Goal: Task Accomplishment & Management: Manage account settings

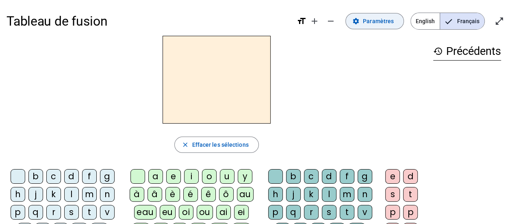
click at [385, 22] on span "Paramètres" at bounding box center [378, 21] width 31 height 10
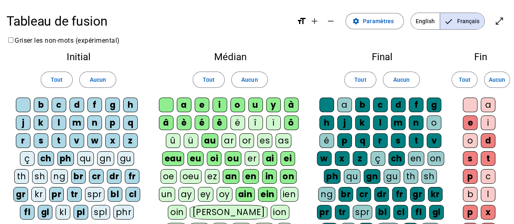
drag, startPoint x: 49, startPoint y: 159, endPoint x: 62, endPoint y: 156, distance: 13.2
click at [50, 159] on div "ch" at bounding box center [46, 158] width 16 height 15
click at [69, 156] on div "ph" at bounding box center [65, 158] width 17 height 15
click at [78, 171] on div "br" at bounding box center [78, 176] width 15 height 15
click at [96, 174] on div "cr" at bounding box center [96, 176] width 15 height 15
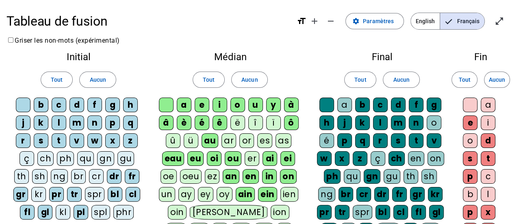
drag, startPoint x: 109, startPoint y: 174, endPoint x: 128, endPoint y: 173, distance: 18.7
click at [113, 174] on div "dr" at bounding box center [114, 176] width 15 height 15
click at [129, 173] on div "fr" at bounding box center [132, 176] width 15 height 15
click at [132, 187] on div "cl" at bounding box center [132, 194] width 15 height 15
click at [117, 190] on div "bl" at bounding box center [115, 194] width 15 height 15
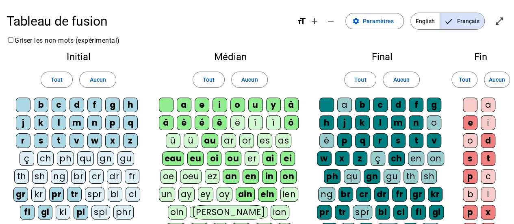
drag, startPoint x: 81, startPoint y: 209, endPoint x: 79, endPoint y: 205, distance: 4.5
click at [81, 208] on div "pl" at bounding box center [80, 212] width 15 height 15
click at [71, 191] on div "tr" at bounding box center [74, 194] width 15 height 15
click at [58, 190] on div "pr" at bounding box center [56, 194] width 15 height 15
click at [47, 211] on div "gl" at bounding box center [45, 212] width 15 height 15
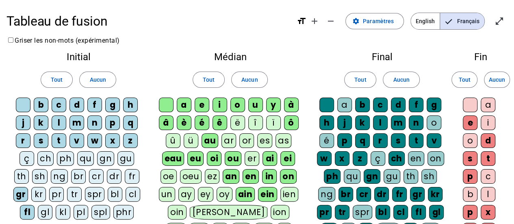
drag, startPoint x: 28, startPoint y: 209, endPoint x: 20, endPoint y: 188, distance: 22.5
click at [28, 208] on div "fl" at bounding box center [27, 212] width 15 height 15
click at [20, 188] on div "gr" at bounding box center [20, 194] width 15 height 15
drag, startPoint x: 174, startPoint y: 155, endPoint x: 190, endPoint y: 157, distance: 16.8
click at [177, 157] on div "eau" at bounding box center [173, 158] width 22 height 15
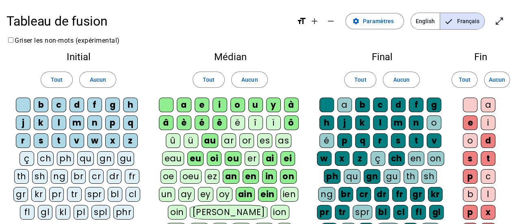
drag, startPoint x: 194, startPoint y: 156, endPoint x: 204, endPoint y: 144, distance: 14.7
click at [197, 154] on div "eu" at bounding box center [195, 158] width 16 height 15
click at [209, 133] on div "au" at bounding box center [209, 140] width 17 height 15
drag, startPoint x: 213, startPoint y: 156, endPoint x: 218, endPoint y: 159, distance: 5.8
click at [217, 158] on div "oi" at bounding box center [214, 158] width 15 height 15
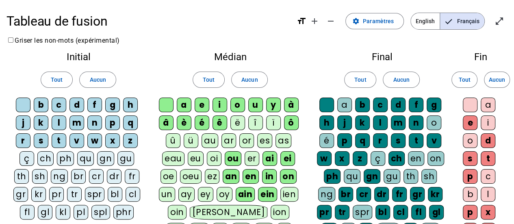
click at [234, 157] on div "ou" at bounding box center [233, 158] width 17 height 15
drag, startPoint x: 231, startPoint y: 173, endPoint x: 247, endPoint y: 175, distance: 15.5
click at [232, 174] on div "an" at bounding box center [230, 176] width 17 height 15
click at [251, 172] on div "en" at bounding box center [251, 176] width 16 height 15
drag, startPoint x: 240, startPoint y: 191, endPoint x: 253, endPoint y: 192, distance: 12.2
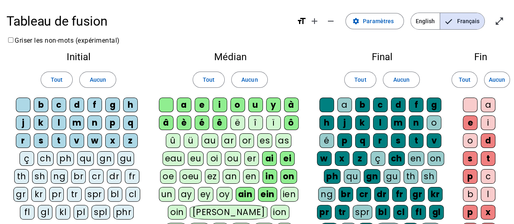
click at [241, 191] on div "ain" at bounding box center [244, 194] width 19 height 15
drag, startPoint x: 263, startPoint y: 190, endPoint x: 272, endPoint y: 173, distance: 19.6
click at [265, 190] on div "ein" at bounding box center [267, 194] width 19 height 15
click at [272, 172] on div "in" at bounding box center [269, 176] width 15 height 15
drag, startPoint x: 287, startPoint y: 175, endPoint x: 290, endPoint y: 171, distance: 5.5
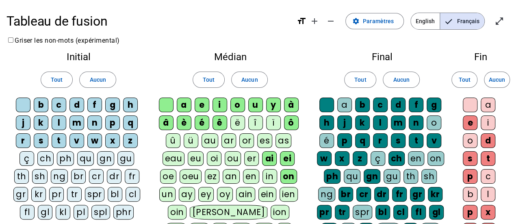
click at [289, 172] on div "on" at bounding box center [288, 176] width 17 height 15
drag, startPoint x: 289, startPoint y: 158, endPoint x: 272, endPoint y: 152, distance: 18.1
click at [288, 157] on div "ei" at bounding box center [287, 158] width 15 height 15
click at [268, 158] on div "ai" at bounding box center [269, 158] width 15 height 15
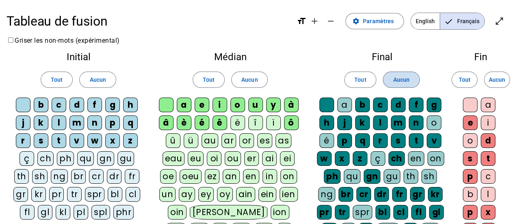
click at [400, 80] on span "Aucun" at bounding box center [401, 80] width 16 height 10
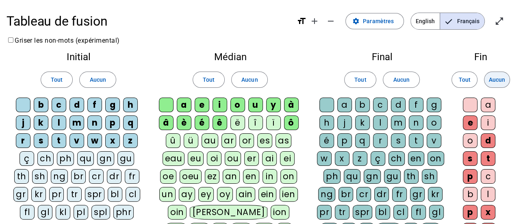
click at [499, 80] on span "Aucun" at bounding box center [496, 80] width 16 height 10
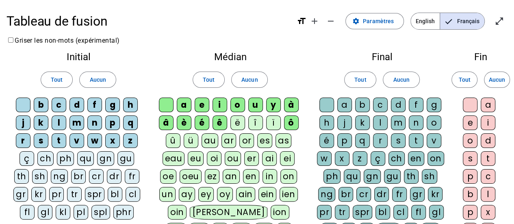
click at [378, 104] on div "c" at bounding box center [380, 104] width 15 height 15
click at [381, 108] on div "c" at bounding box center [380, 104] width 15 height 15
click at [378, 103] on div "c" at bounding box center [380, 104] width 15 height 15
click at [382, 121] on div "l" at bounding box center [380, 122] width 15 height 15
click at [472, 122] on div "e" at bounding box center [469, 122] width 15 height 15
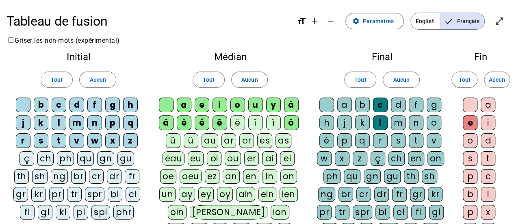
click at [398, 121] on div "m" at bounding box center [398, 122] width 15 height 15
drag, startPoint x: 397, startPoint y: 104, endPoint x: 414, endPoint y: 103, distance: 16.3
click at [398, 104] on div "d" at bounding box center [398, 104] width 15 height 15
drag, startPoint x: 416, startPoint y: 102, endPoint x: 426, endPoint y: 102, distance: 10.6
click at [421, 102] on div "f" at bounding box center [415, 104] width 15 height 15
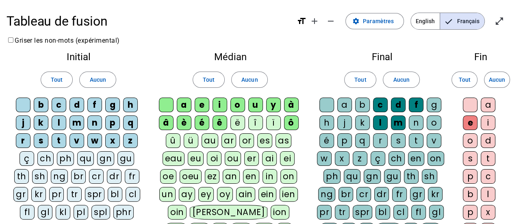
click at [435, 102] on div "g" at bounding box center [433, 104] width 15 height 15
click at [343, 138] on div "p" at bounding box center [344, 140] width 15 height 15
drag, startPoint x: 378, startPoint y: 139, endPoint x: 395, endPoint y: 138, distance: 16.3
click at [379, 139] on div "r" at bounding box center [380, 140] width 15 height 15
drag, startPoint x: 396, startPoint y: 138, endPoint x: 408, endPoint y: 138, distance: 11.8
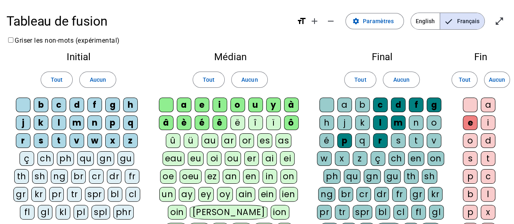
click at [396, 138] on div "s" at bounding box center [398, 140] width 15 height 15
click at [416, 137] on div "t" at bounding box center [415, 140] width 15 height 15
click at [432, 140] on div "v" at bounding box center [433, 140] width 15 height 15
click at [361, 104] on div "b" at bounding box center [362, 104] width 15 height 15
click at [416, 122] on div "n" at bounding box center [415, 122] width 15 height 15
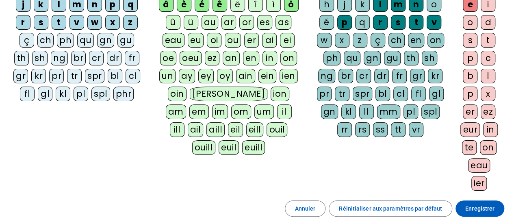
scroll to position [122, 0]
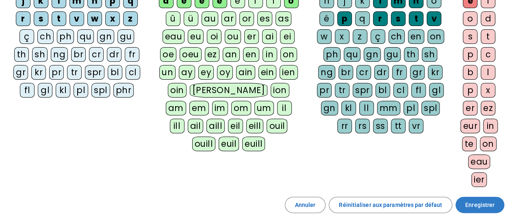
click at [487, 203] on span "Enregistrer" at bounding box center [479, 205] width 29 height 10
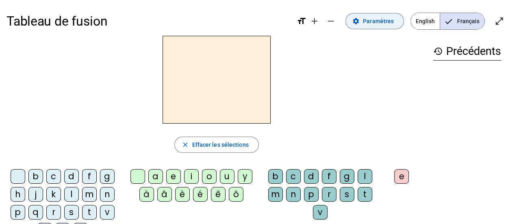
click at [378, 23] on span "Paramètres" at bounding box center [378, 21] width 31 height 10
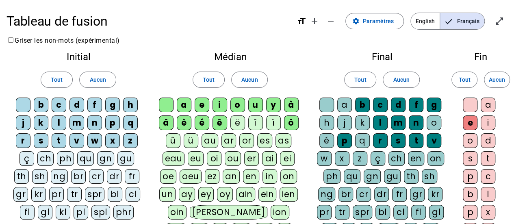
drag, startPoint x: 45, startPoint y: 157, endPoint x: 54, endPoint y: 158, distance: 9.0
click at [47, 158] on div "ch" at bounding box center [45, 158] width 16 height 15
click at [63, 157] on div "ph" at bounding box center [65, 158] width 17 height 15
click at [89, 158] on div "qu" at bounding box center [85, 158] width 17 height 15
drag, startPoint x: 24, startPoint y: 211, endPoint x: 35, endPoint y: 211, distance: 11.0
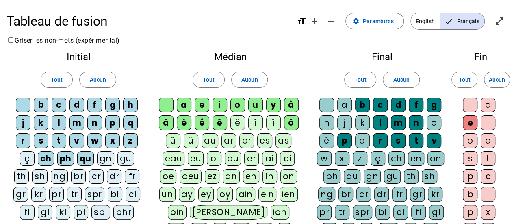
click at [28, 211] on div "fl" at bounding box center [27, 212] width 15 height 15
click at [46, 210] on div "gl" at bounding box center [45, 212] width 15 height 15
click at [110, 190] on div "bl" at bounding box center [115, 194] width 15 height 15
click at [131, 189] on div "cl" at bounding box center [132, 194] width 15 height 15
click at [134, 177] on div "fr" at bounding box center [132, 176] width 15 height 15
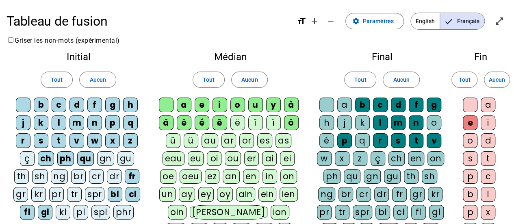
click at [81, 212] on div "pl" at bounding box center [80, 212] width 15 height 15
click at [80, 173] on div "br" at bounding box center [78, 176] width 15 height 15
click at [95, 171] on div "cr" at bounding box center [96, 176] width 15 height 15
click at [117, 175] on div "dr" at bounding box center [114, 176] width 15 height 15
click at [255, 124] on div "î" at bounding box center [255, 122] width 15 height 15
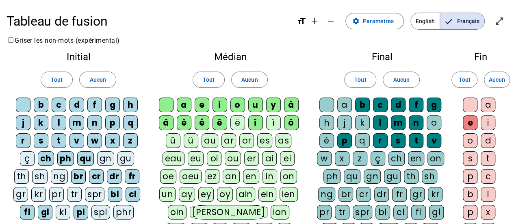
click at [214, 140] on div "au" at bounding box center [209, 140] width 17 height 15
click at [179, 158] on div "eau" at bounding box center [173, 158] width 22 height 15
click at [200, 155] on div "eu" at bounding box center [196, 158] width 16 height 15
click at [213, 154] on div "oi" at bounding box center [214, 158] width 15 height 15
click at [230, 155] on div "ou" at bounding box center [233, 158] width 16 height 15
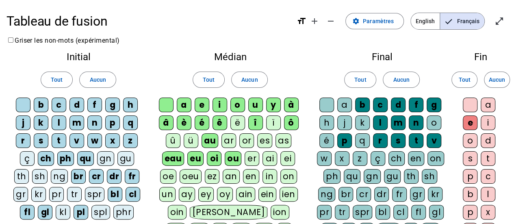
drag, startPoint x: 251, startPoint y: 157, endPoint x: 265, endPoint y: 156, distance: 13.9
click at [252, 157] on div "er" at bounding box center [251, 158] width 15 height 15
drag, startPoint x: 266, startPoint y: 156, endPoint x: 274, endPoint y: 157, distance: 8.7
click at [267, 156] on div "ai" at bounding box center [269, 158] width 15 height 15
click at [287, 158] on div "ei" at bounding box center [287, 158] width 15 height 15
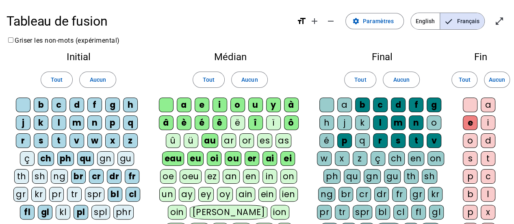
click at [213, 177] on div "ez" at bounding box center [212, 176] width 15 height 15
click at [174, 175] on div "oe" at bounding box center [168, 176] width 16 height 15
click at [230, 173] on div "an" at bounding box center [230, 176] width 17 height 15
click at [245, 173] on div "en" at bounding box center [251, 176] width 16 height 15
click at [268, 174] on div "in" at bounding box center [269, 176] width 15 height 15
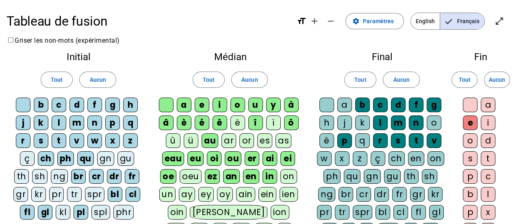
click at [292, 173] on div "on" at bounding box center [288, 176] width 17 height 15
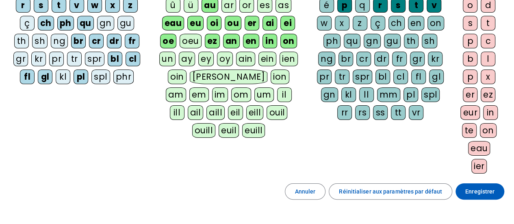
scroll to position [162, 0]
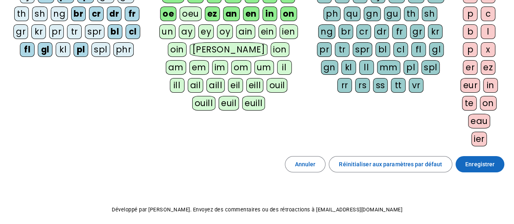
click at [488, 163] on span "Enregistrer" at bounding box center [479, 164] width 29 height 10
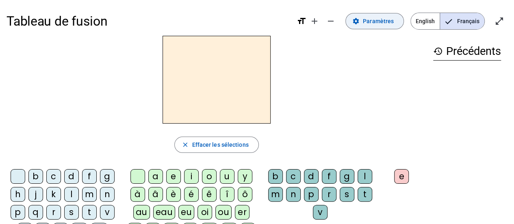
click at [393, 24] on span "Paramètres" at bounding box center [378, 21] width 31 height 10
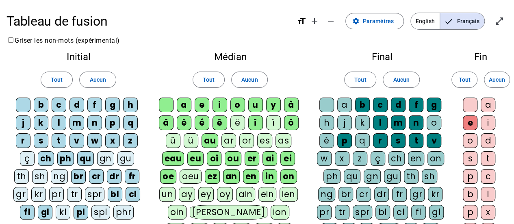
click at [488, 135] on div "d" at bounding box center [487, 140] width 15 height 15
click at [469, 156] on div "s" at bounding box center [469, 158] width 15 height 15
click at [484, 155] on div "t" at bounding box center [487, 158] width 15 height 15
click at [471, 173] on div "p" at bounding box center [469, 176] width 15 height 15
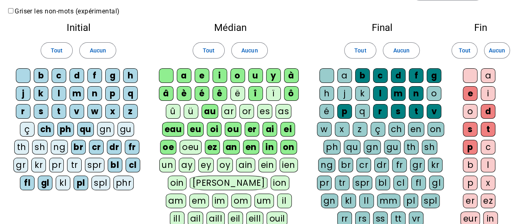
scroll to position [41, 0]
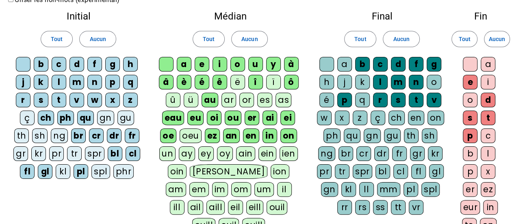
click at [485, 164] on div "x" at bounding box center [487, 171] width 15 height 15
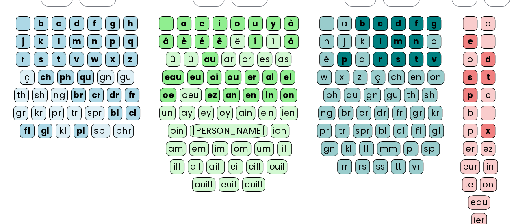
click at [470, 147] on div "er" at bounding box center [469, 148] width 15 height 15
click at [488, 147] on div "ez" at bounding box center [487, 148] width 15 height 15
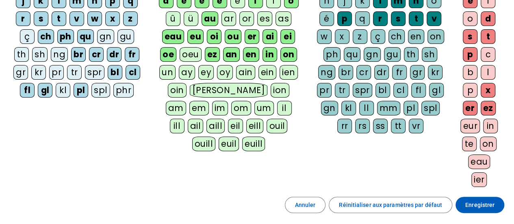
click at [482, 158] on div "eau" at bounding box center [479, 161] width 22 height 15
click at [489, 142] on div "on" at bounding box center [488, 143] width 17 height 15
click at [490, 125] on div "in" at bounding box center [490, 126] width 15 height 15
drag, startPoint x: 244, startPoint y: 71, endPoint x: 259, endPoint y: 73, distance: 14.4
click at [247, 72] on div "ain" at bounding box center [245, 72] width 19 height 15
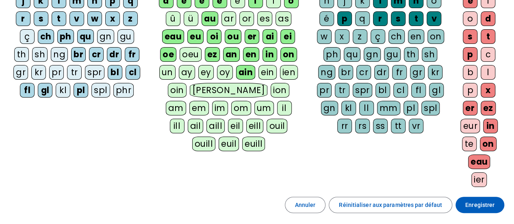
click at [269, 73] on div "ein" at bounding box center [267, 72] width 18 height 15
click at [263, 71] on div "ein" at bounding box center [267, 72] width 19 height 15
click at [249, 70] on div "ain" at bounding box center [245, 72] width 19 height 15
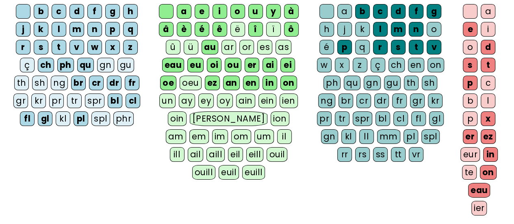
scroll to position [81, 0]
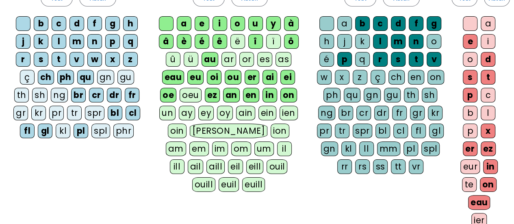
click at [395, 78] on div "ch" at bounding box center [396, 77] width 16 height 15
click at [415, 78] on div "en" at bounding box center [416, 77] width 16 height 15
click at [432, 76] on div "on" at bounding box center [435, 77] width 17 height 15
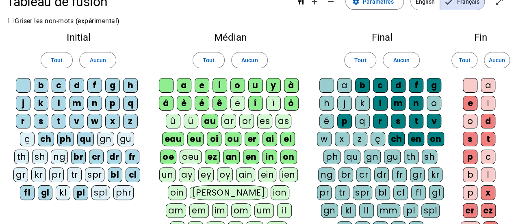
scroll to position [0, 0]
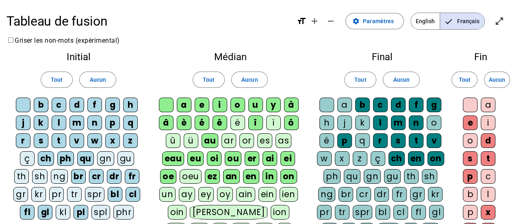
click at [346, 102] on div "a" at bounding box center [344, 104] width 15 height 15
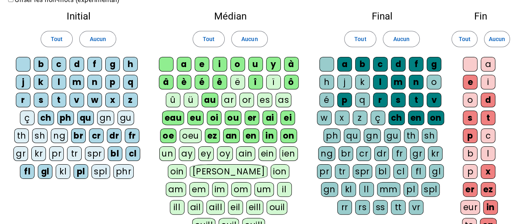
click at [433, 80] on div "o" at bounding box center [433, 82] width 15 height 15
click at [490, 81] on div "i" at bounding box center [487, 82] width 15 height 15
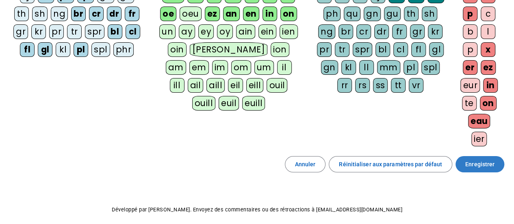
click at [476, 159] on span "Enregistrer" at bounding box center [479, 164] width 29 height 10
